Goal: Information Seeking & Learning: Learn about a topic

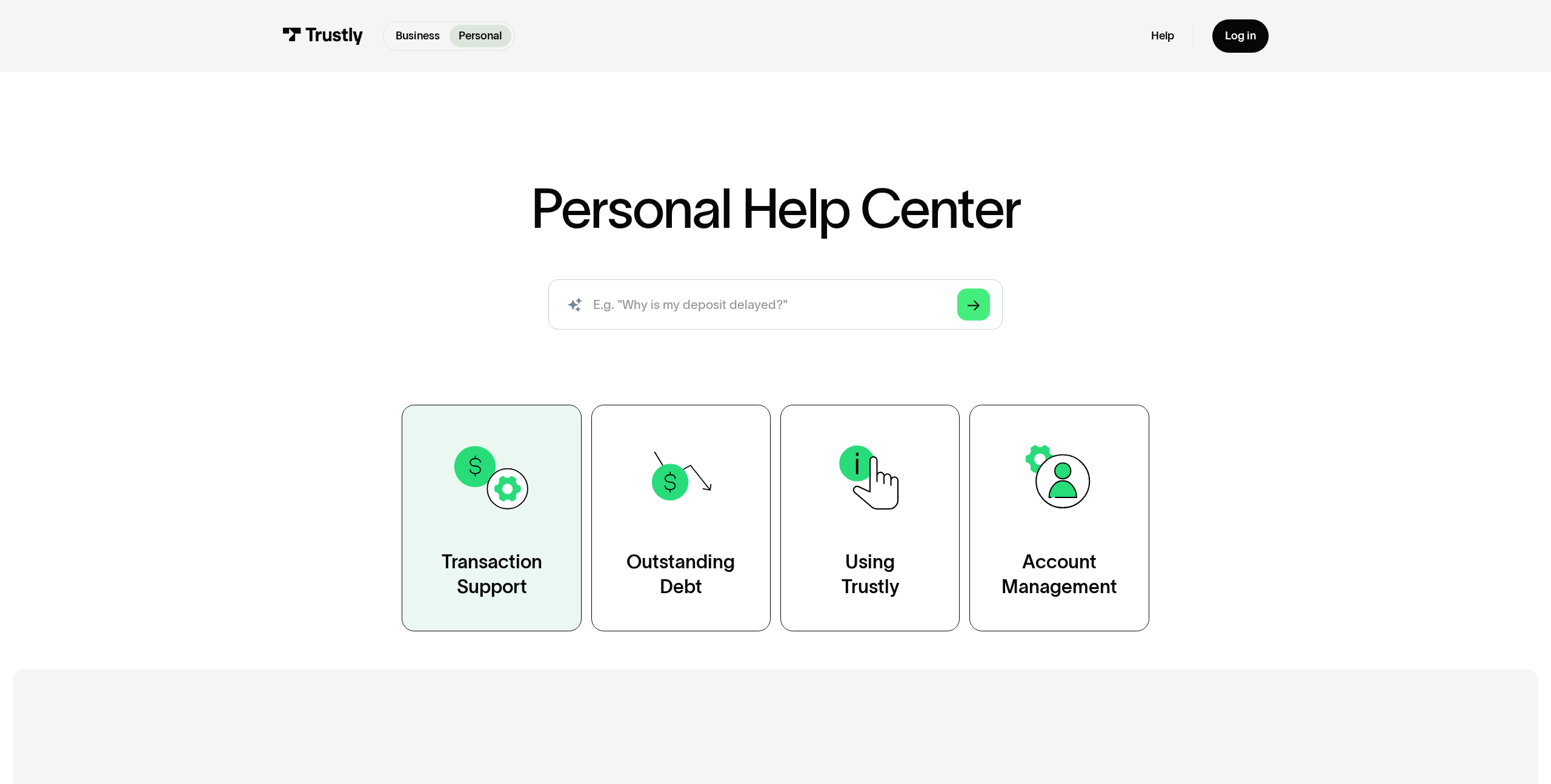
click at [531, 461] on img at bounding box center [491, 477] width 82 height 82
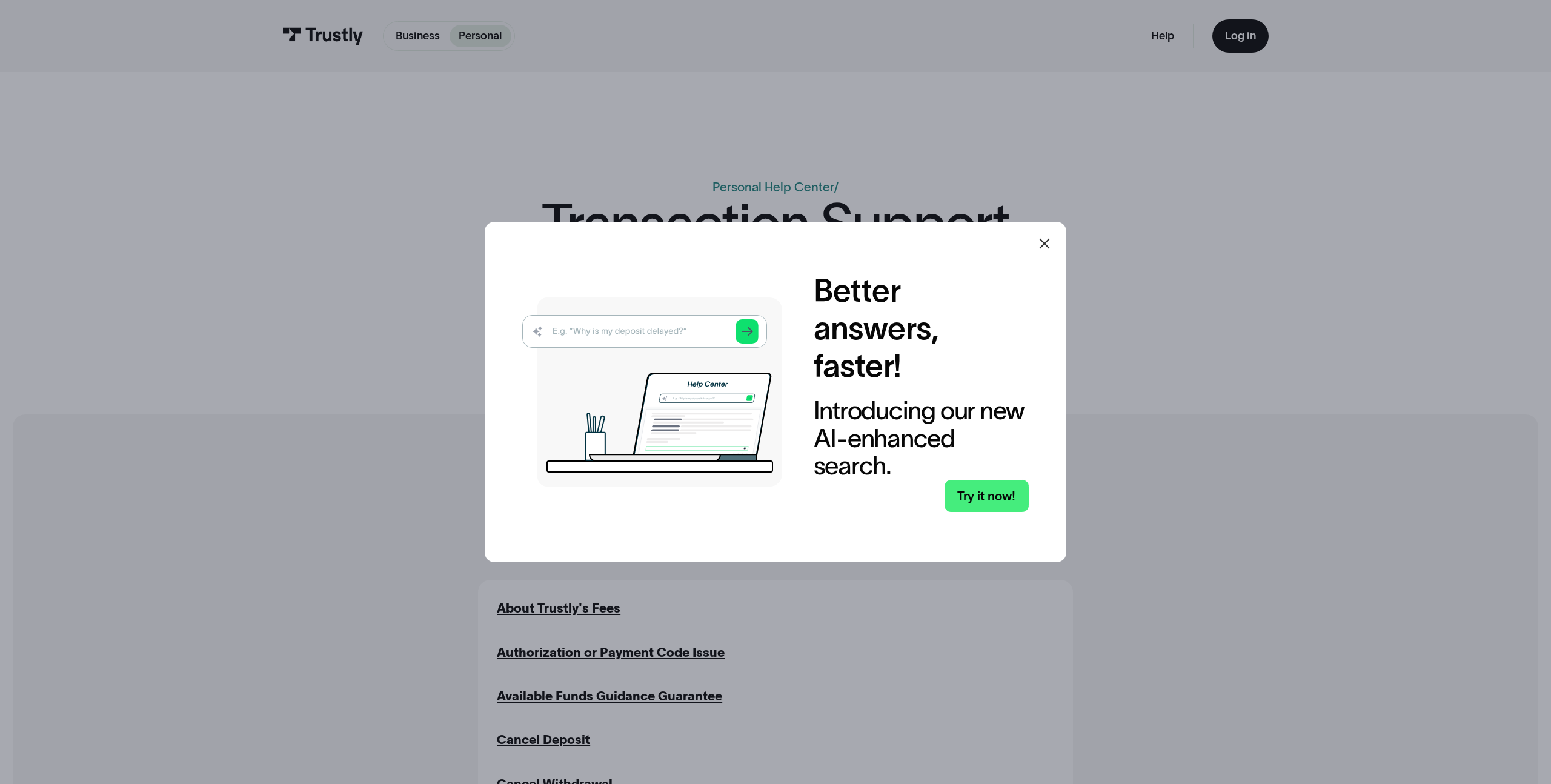
click at [1047, 241] on icon at bounding box center [1044, 244] width 15 height 15
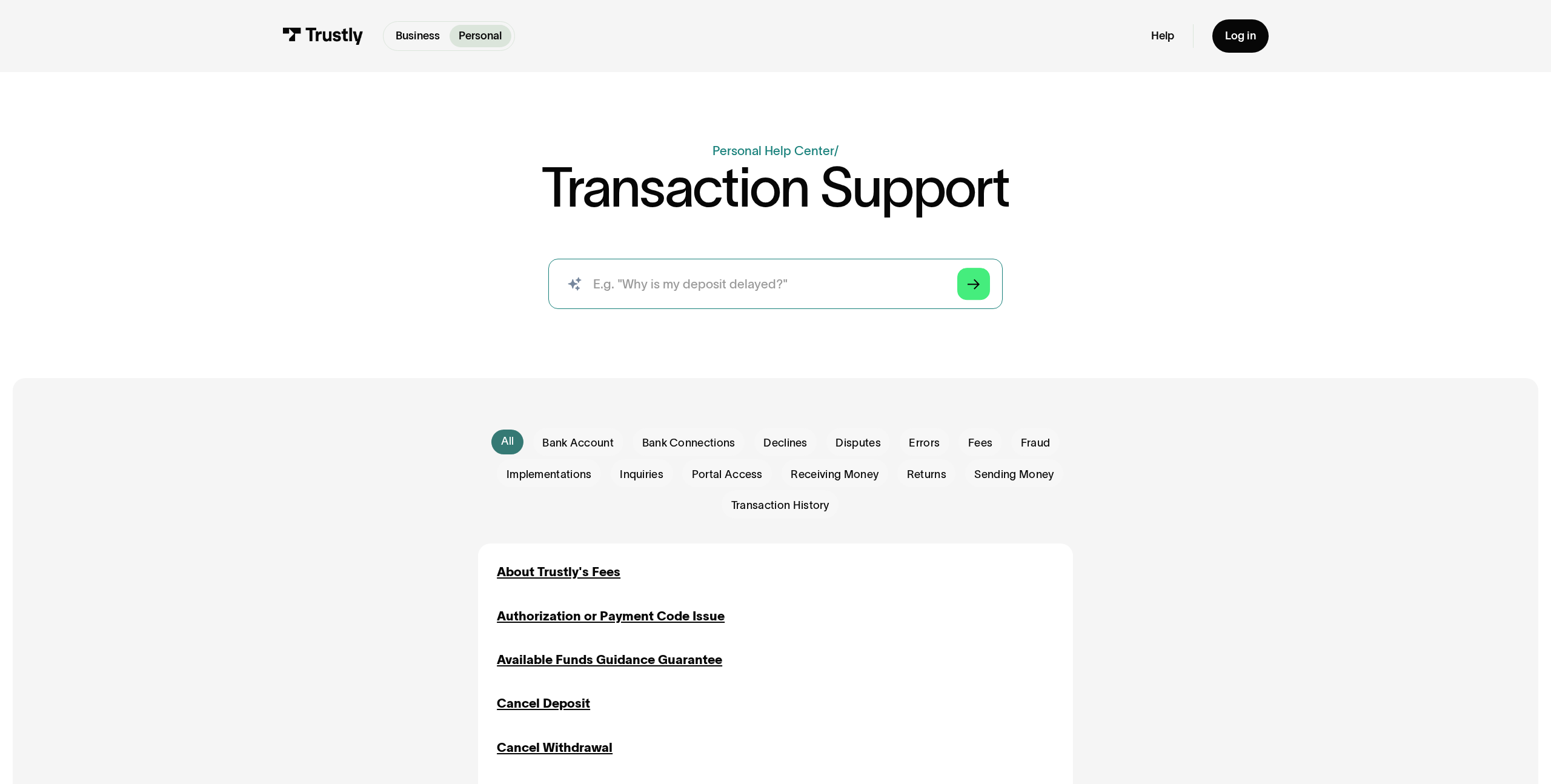
scroll to position [66, 0]
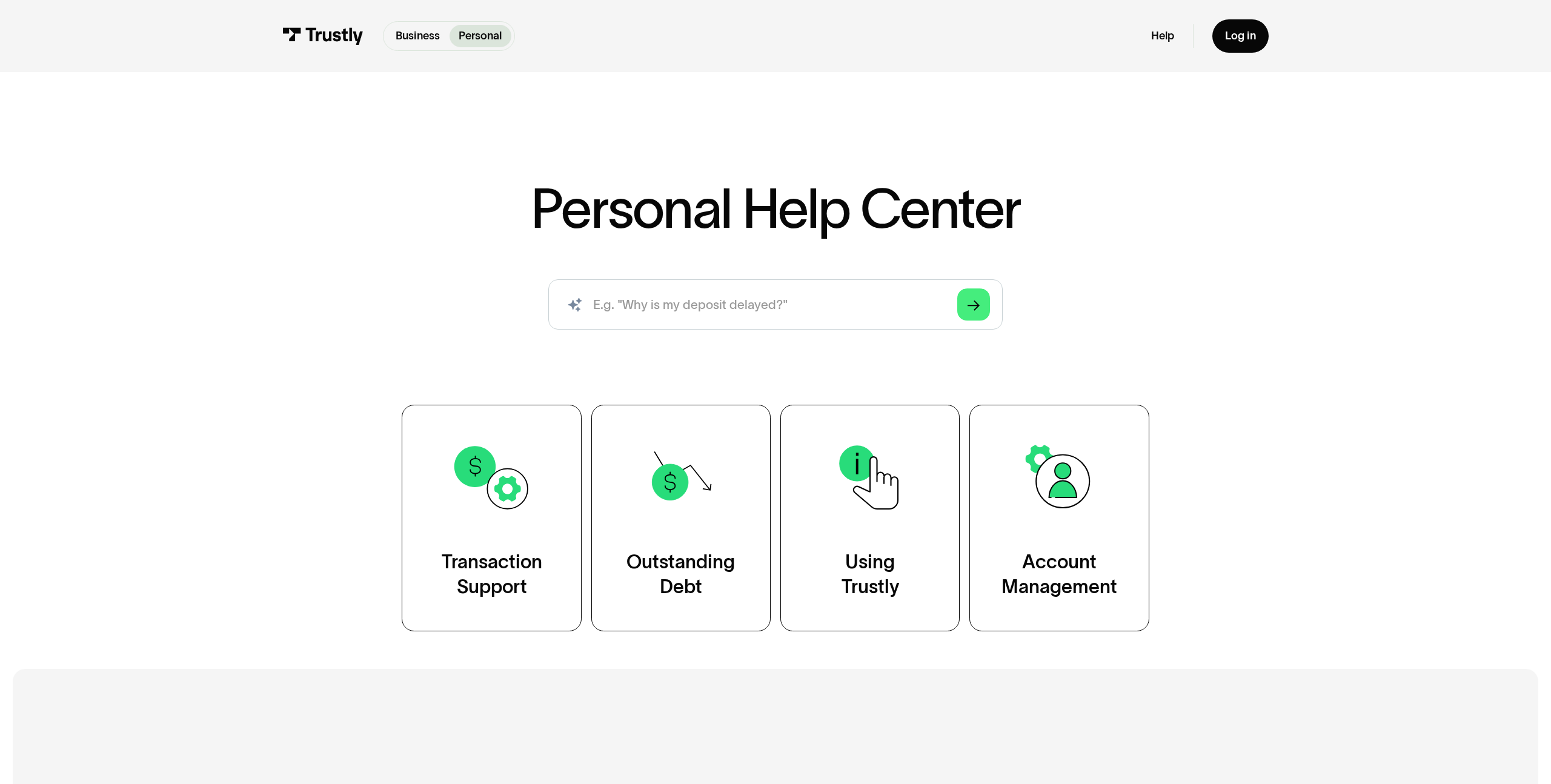
scroll to position [101, 0]
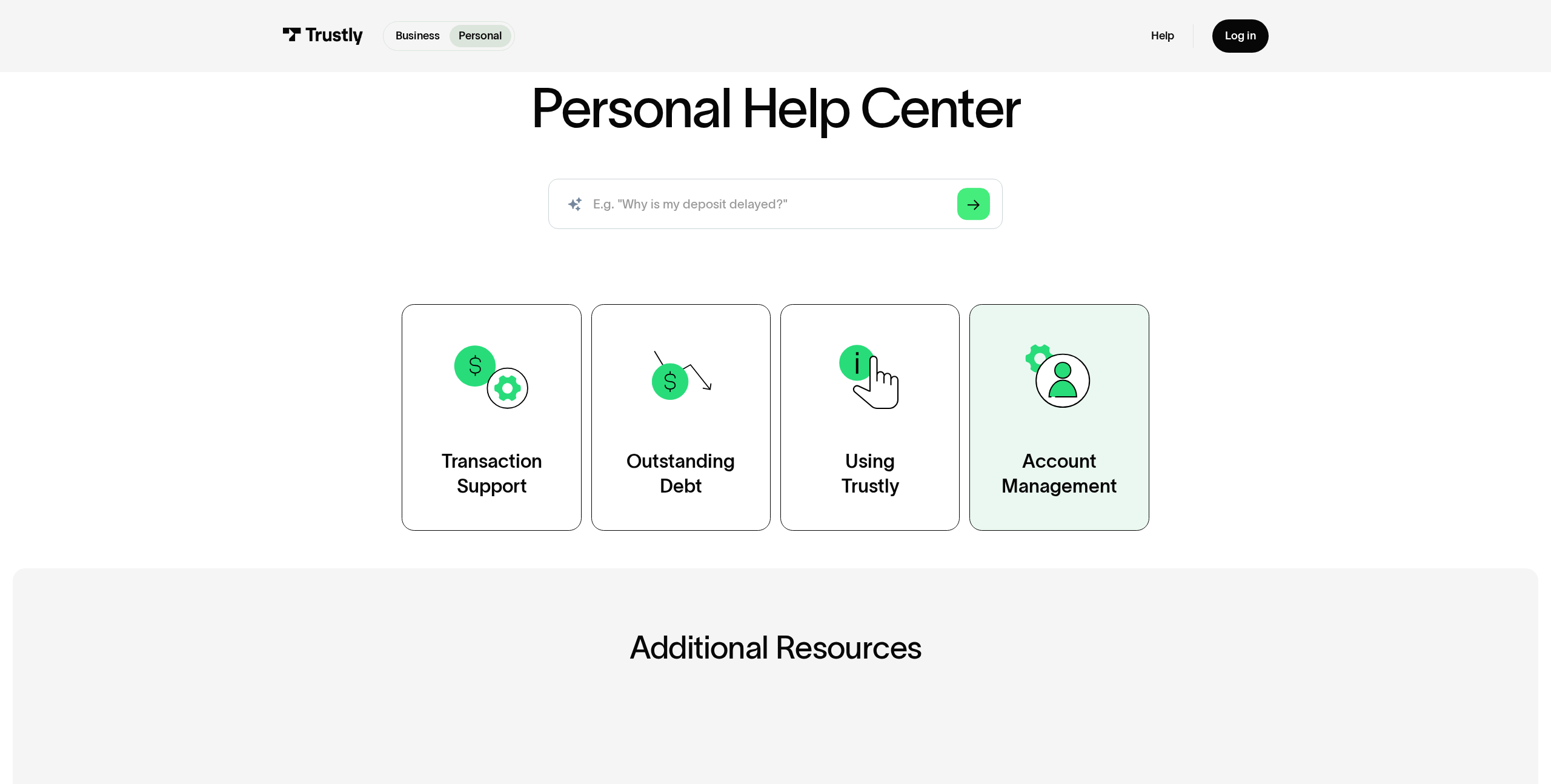
click at [1024, 423] on link "Account Management" at bounding box center [1059, 417] width 179 height 227
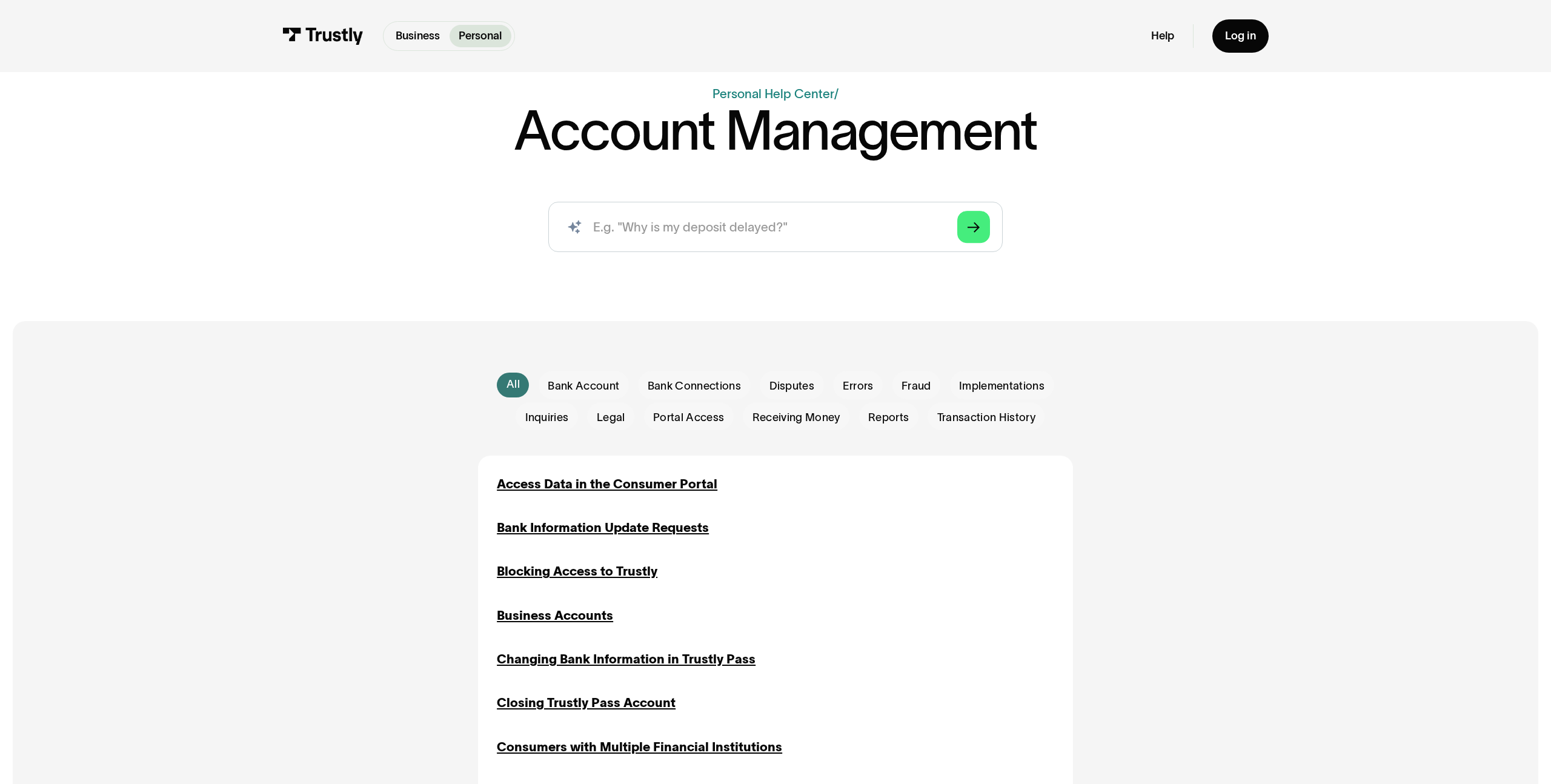
scroll to position [32, 0]
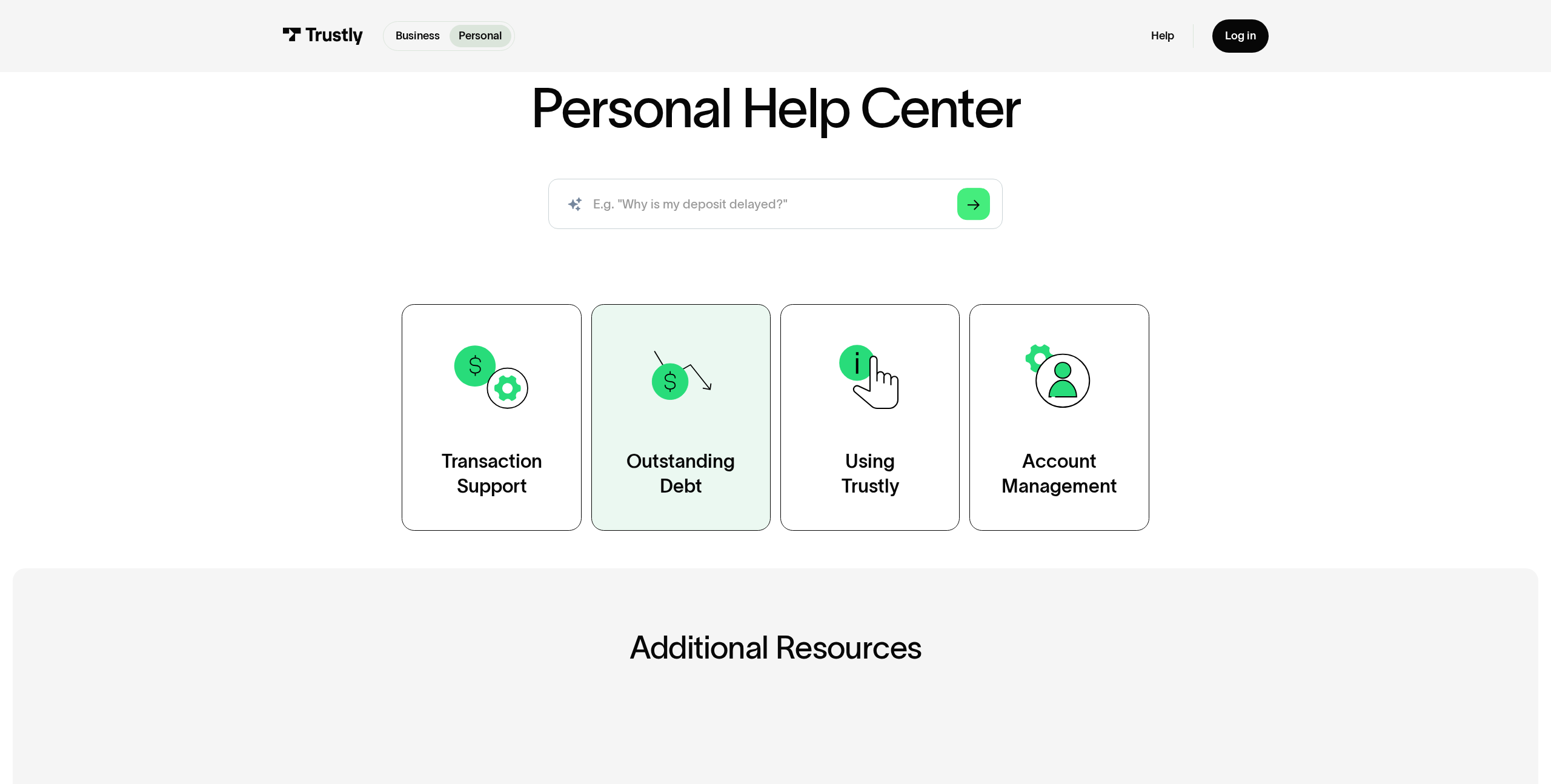
click at [642, 374] on img at bounding box center [681, 377] width 82 height 82
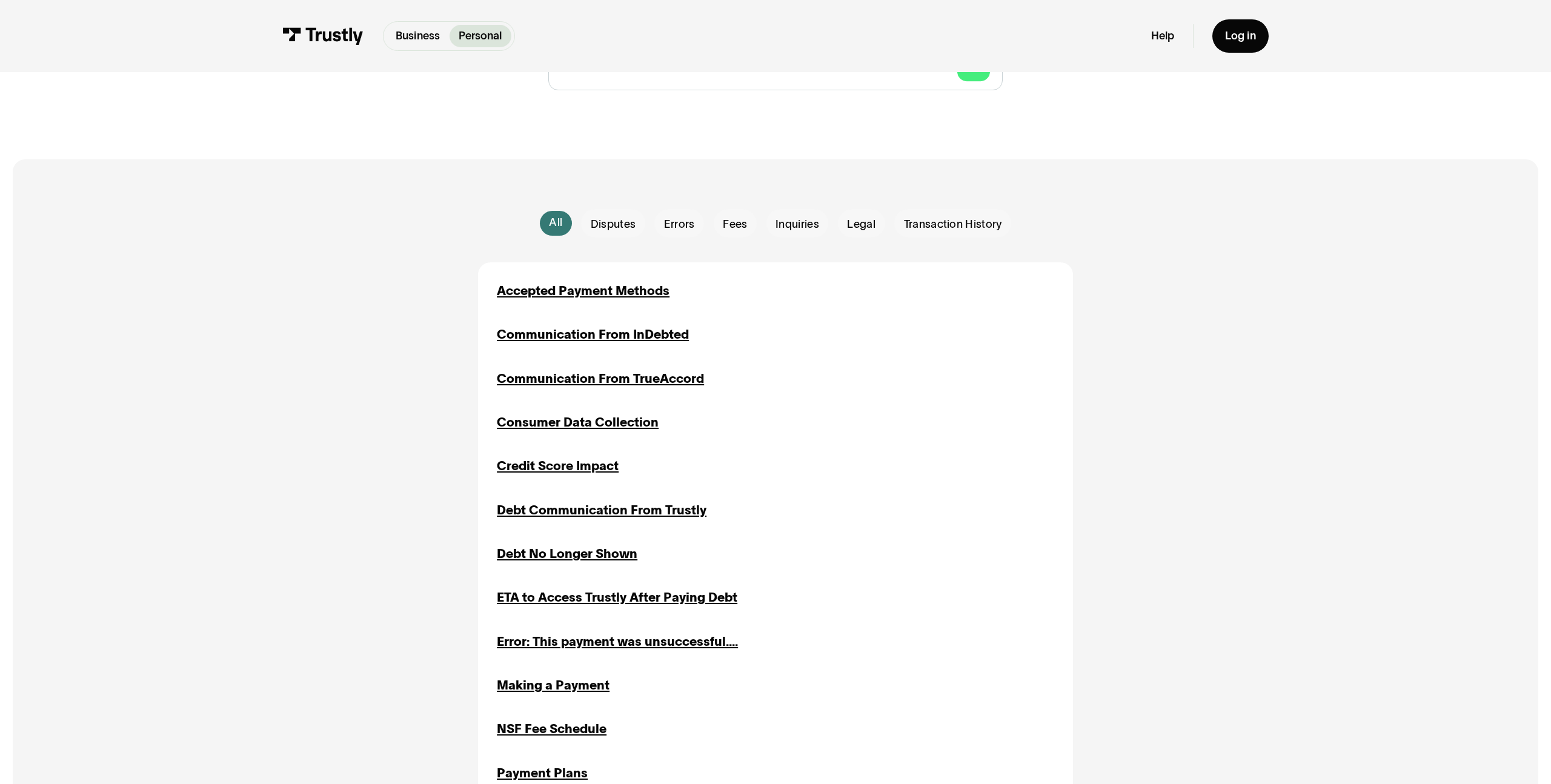
scroll to position [305, 0]
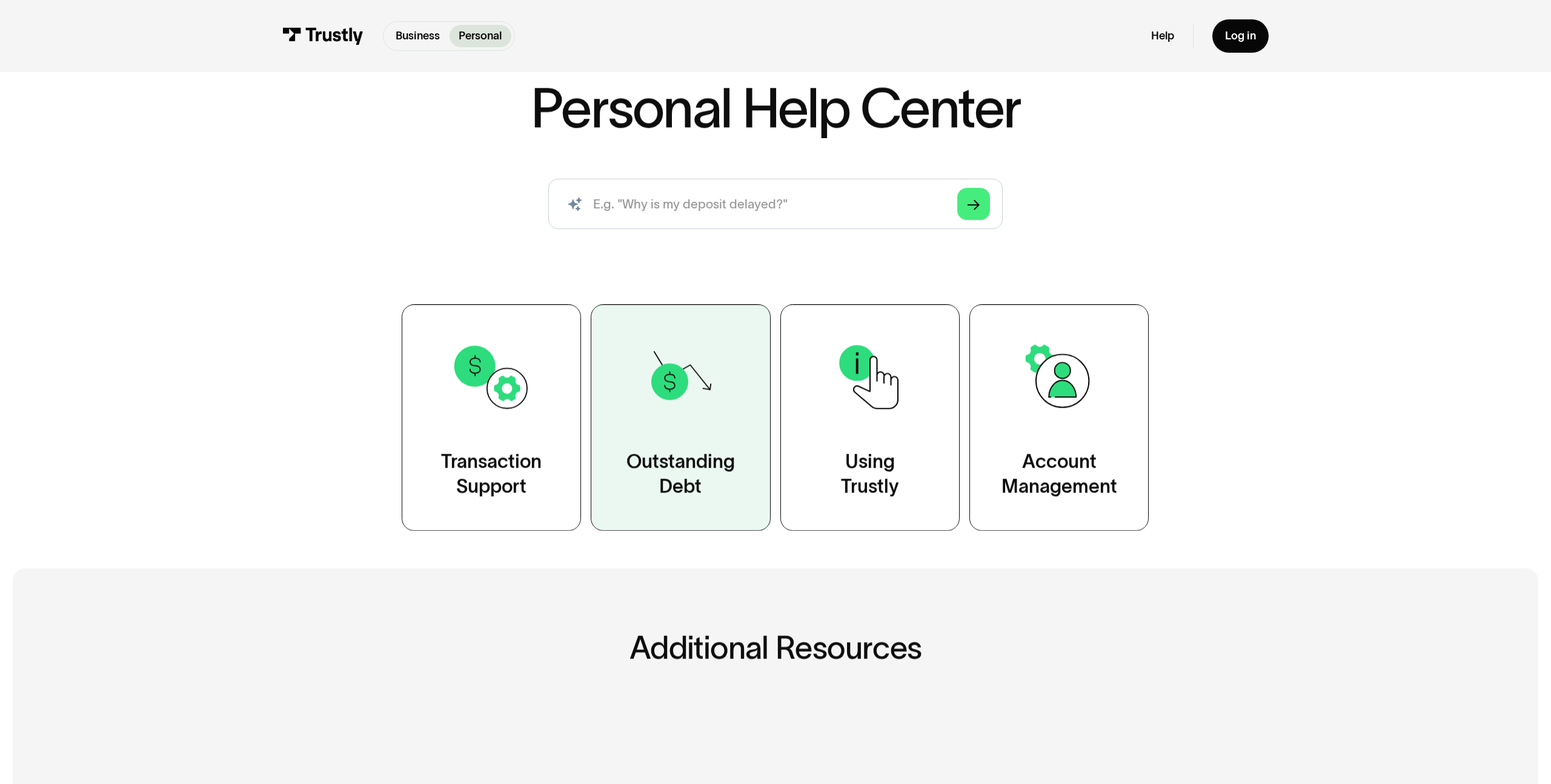
click at [704, 385] on img at bounding box center [681, 377] width 82 height 82
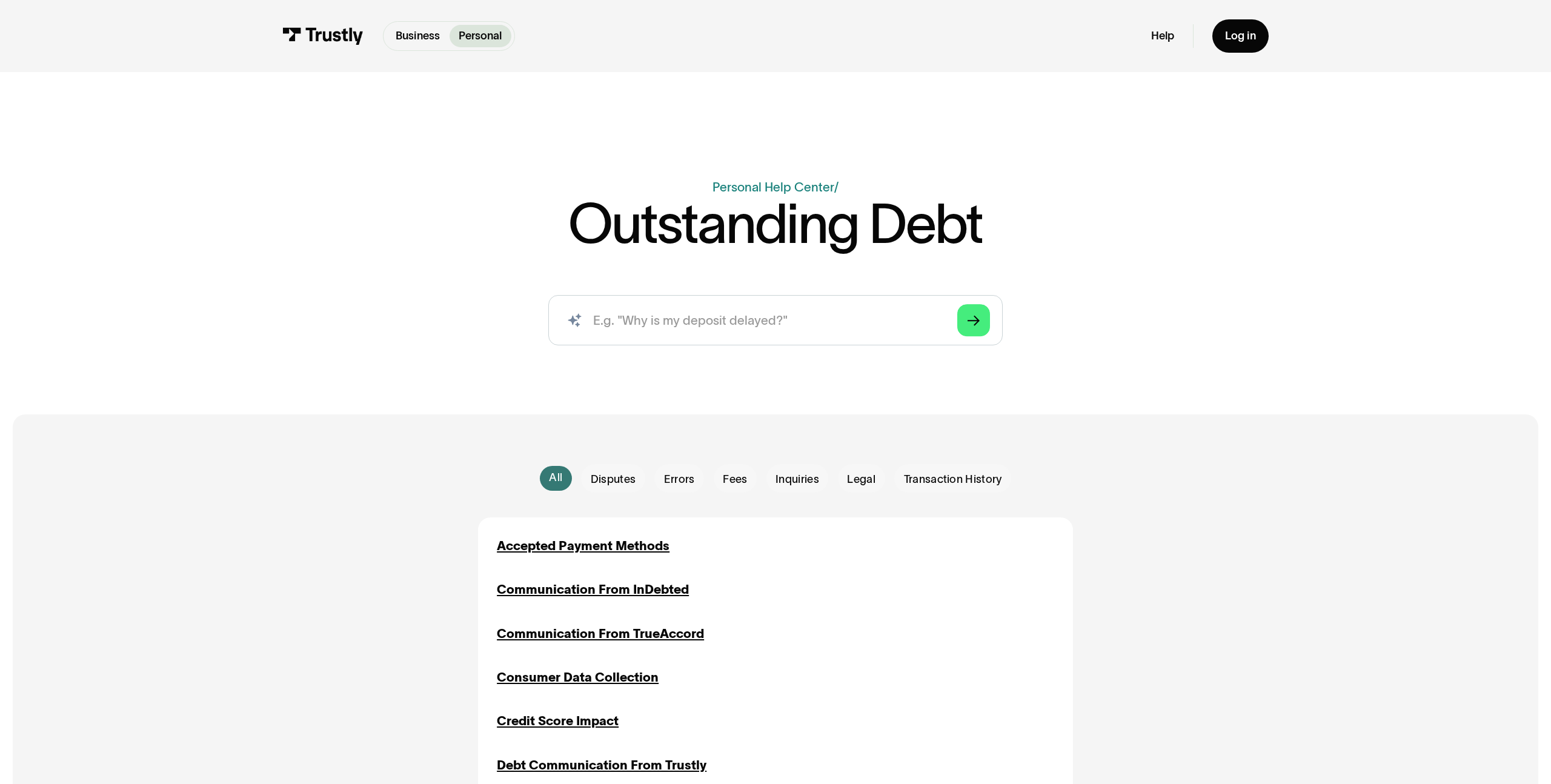
scroll to position [83, 0]
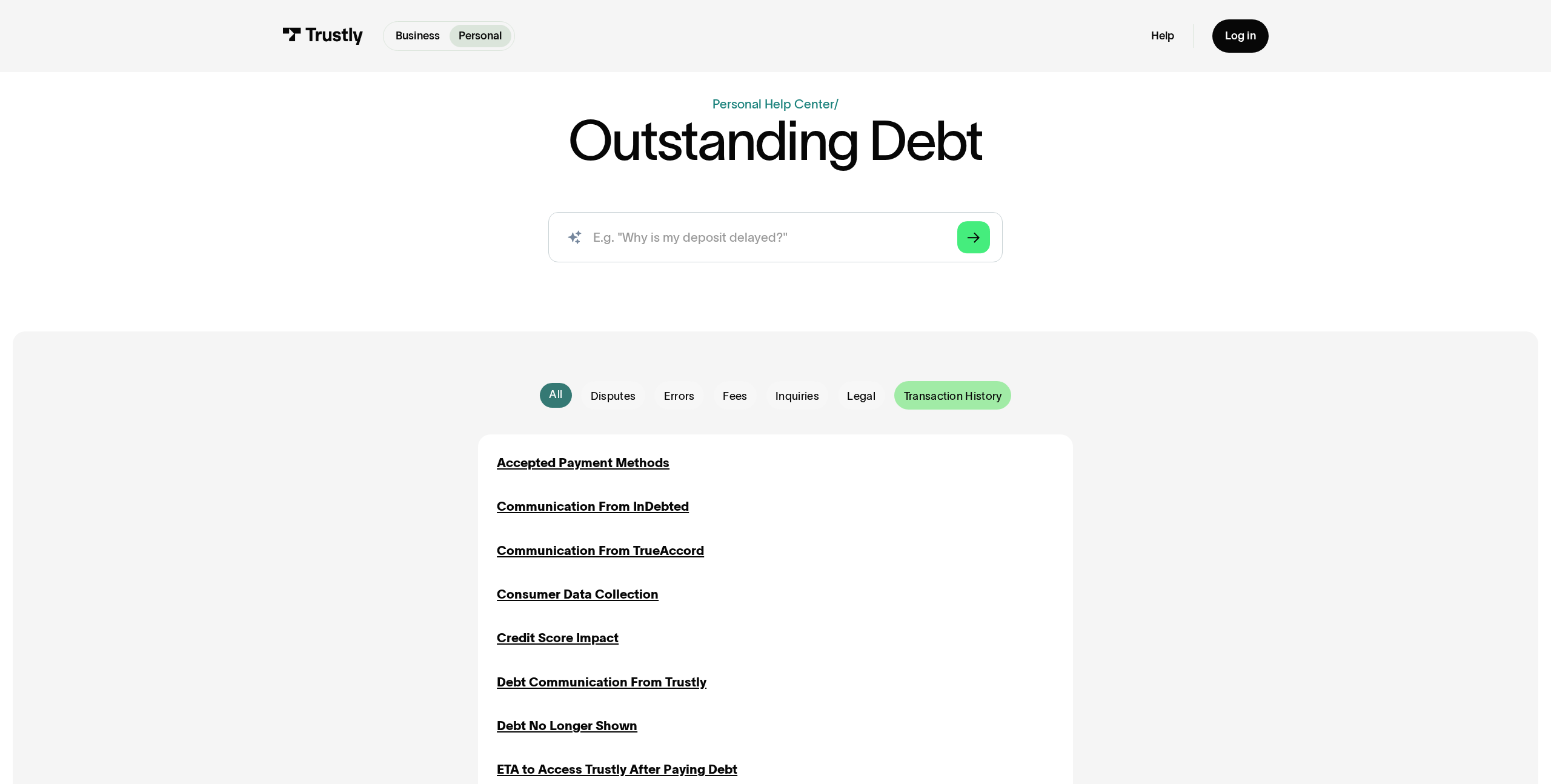
click at [940, 386] on div "Email Form" at bounding box center [952, 395] width 117 height 28
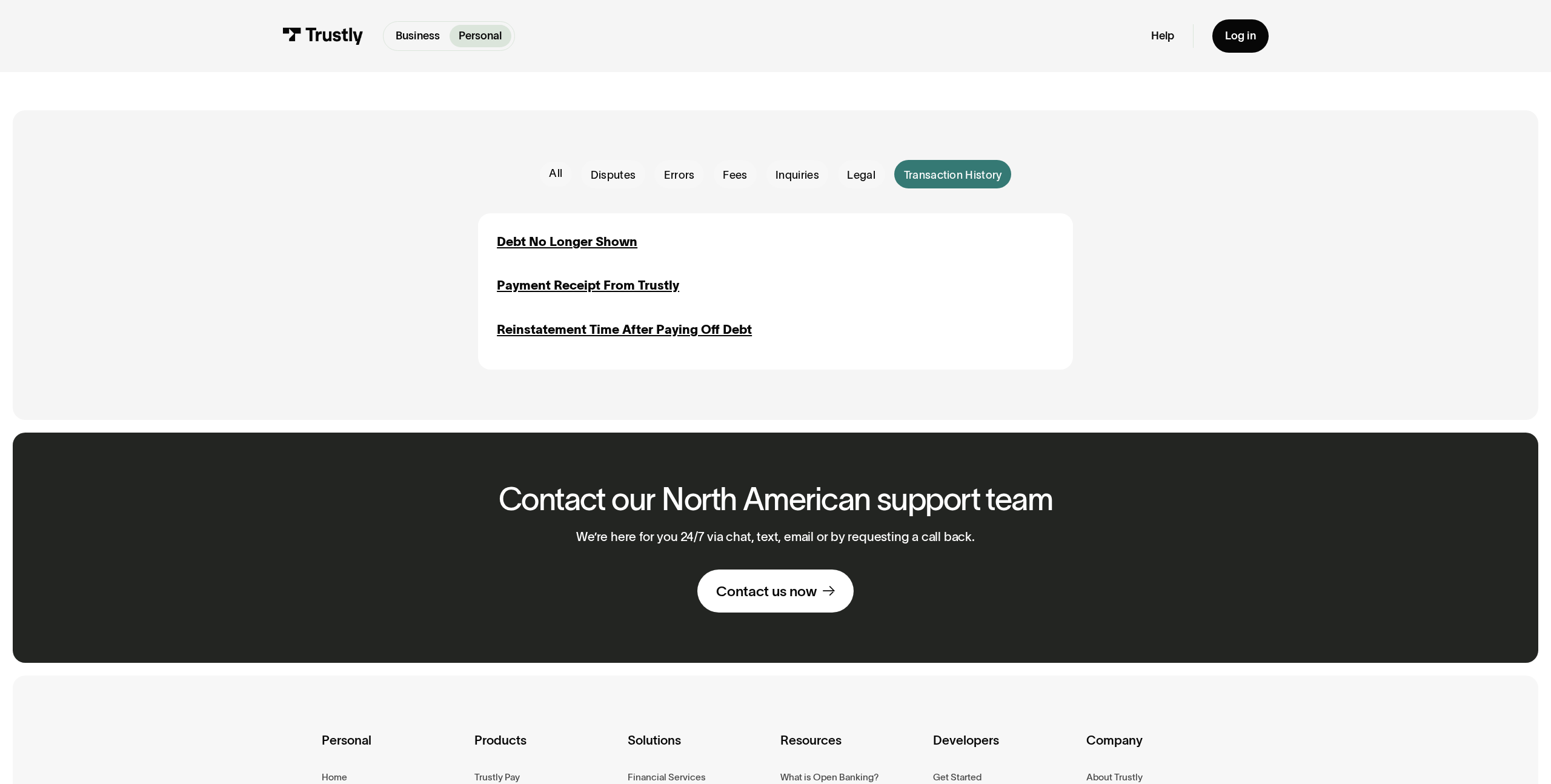
scroll to position [0, 0]
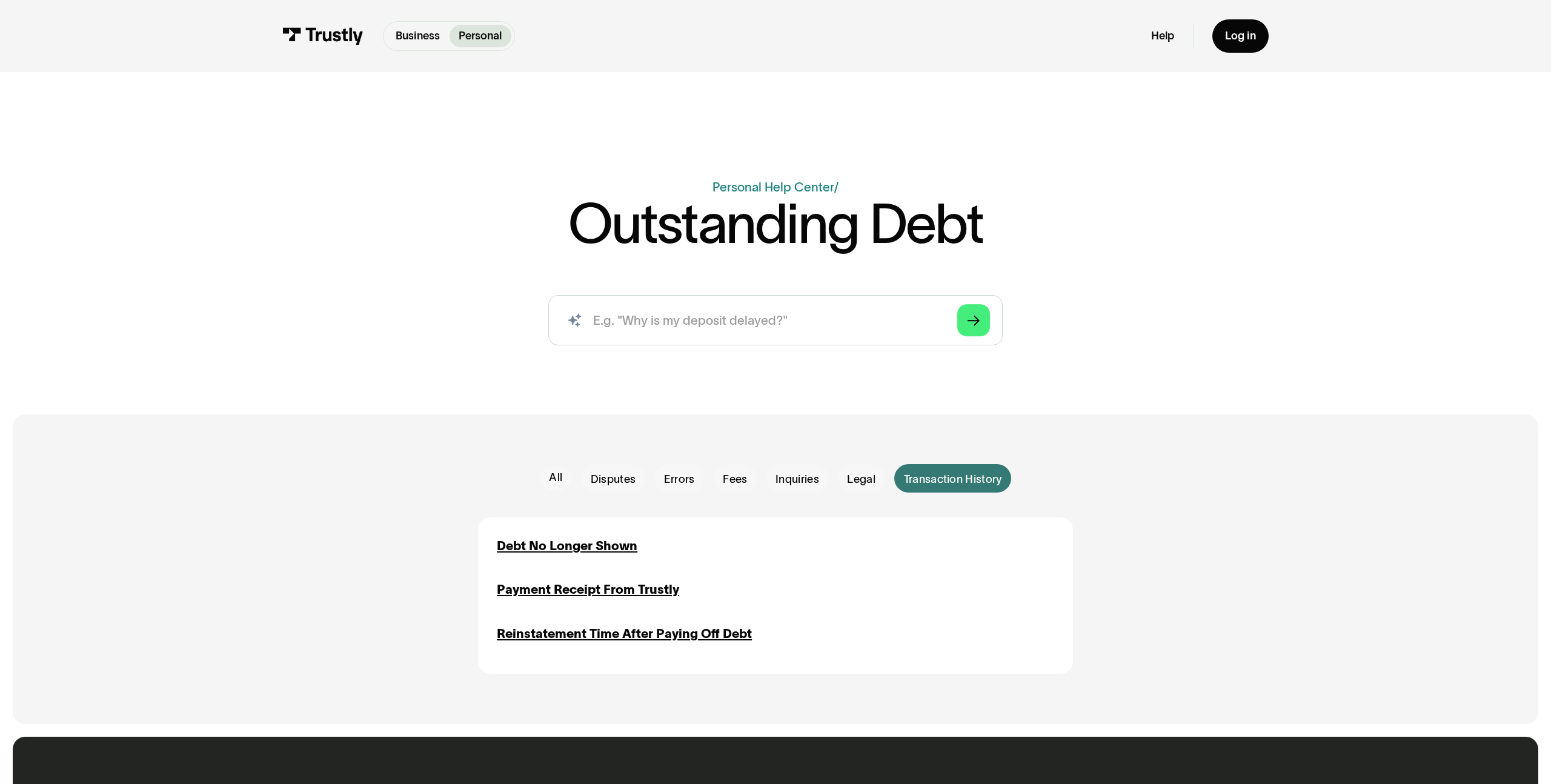
click at [436, 194] on div "Business Help Center Personal Help Center / Outstanding Debt AI-powered search …" at bounding box center [775, 267] width 907 height 180
